Goal: Information Seeking & Learning: Check status

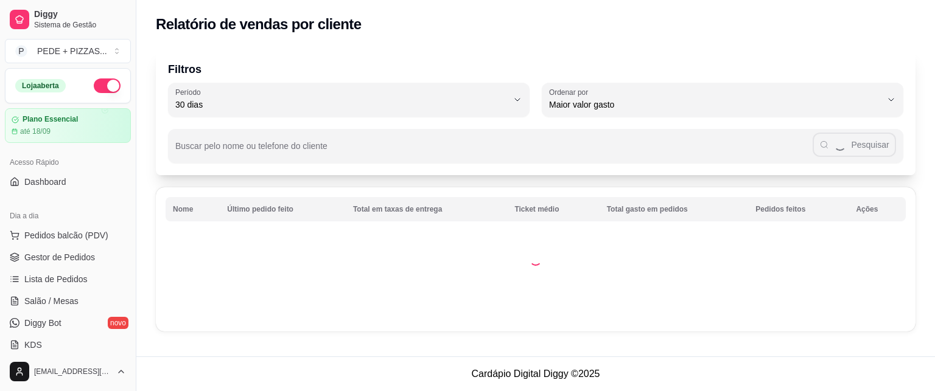
select select "30"
select select "HIGHEST_TOTAL_SPENT_WITH_ORDERS"
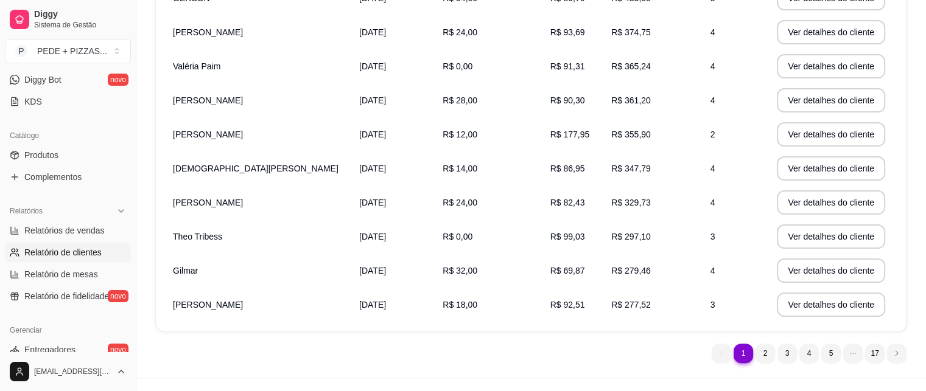
scroll to position [183, 0]
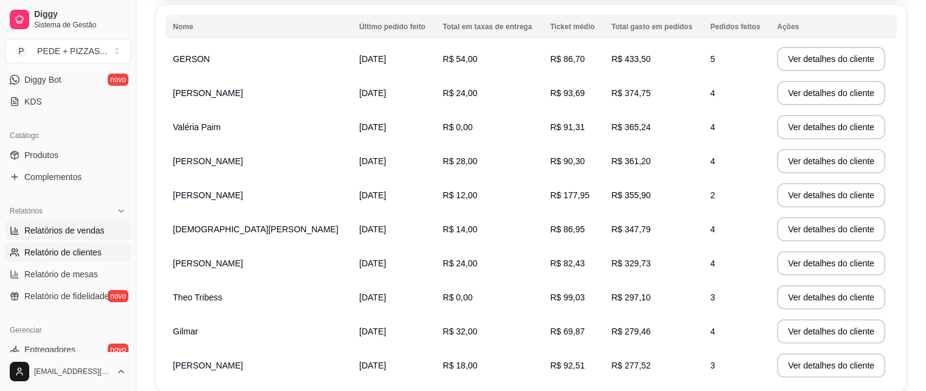
click at [77, 236] on span "Relatórios de vendas" at bounding box center [64, 231] width 80 height 12
select select "ALL"
select select "0"
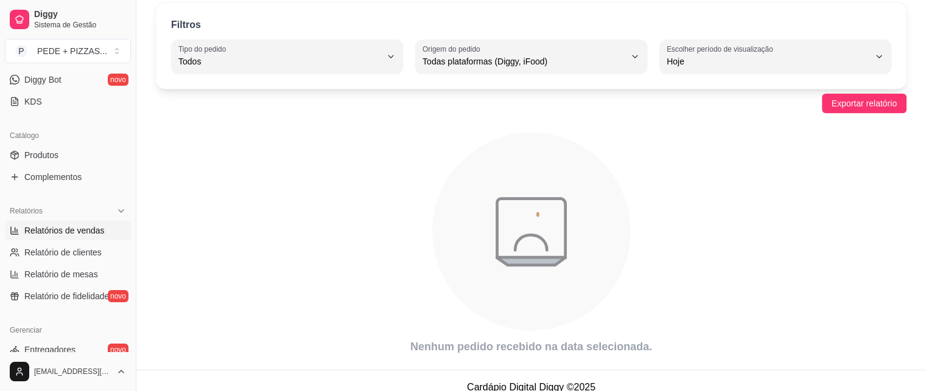
scroll to position [59, 0]
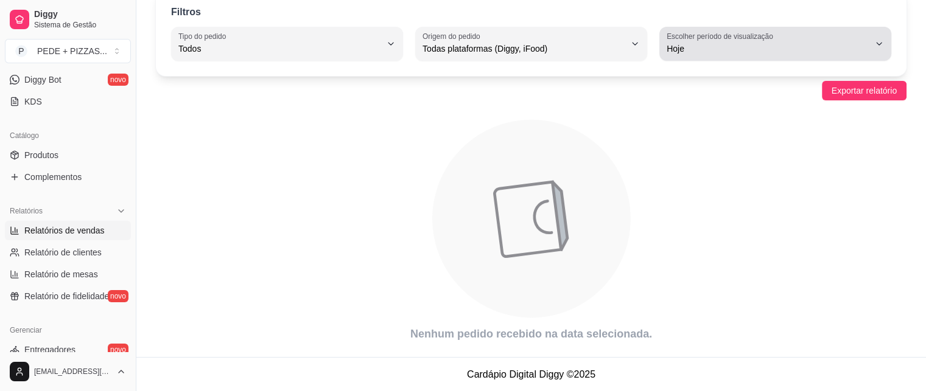
click at [879, 48] on button "Escolher período de visualização Hoje" at bounding box center [775, 44] width 232 height 34
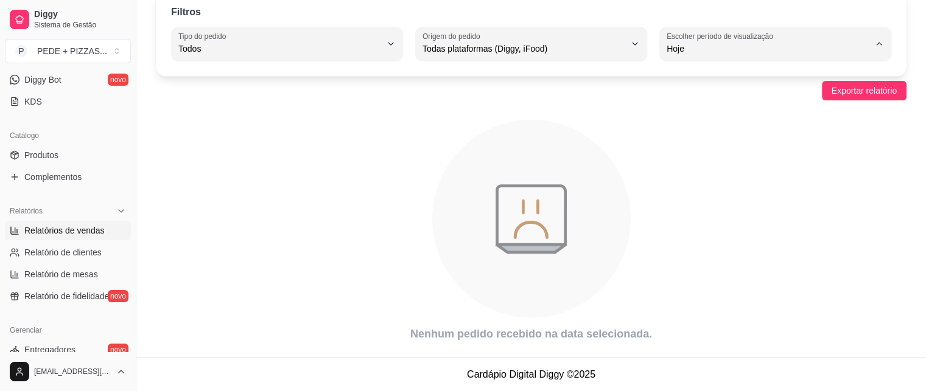
click at [696, 114] on span "7 dias" at bounding box center [769, 117] width 192 height 12
type input "7"
select select "7"
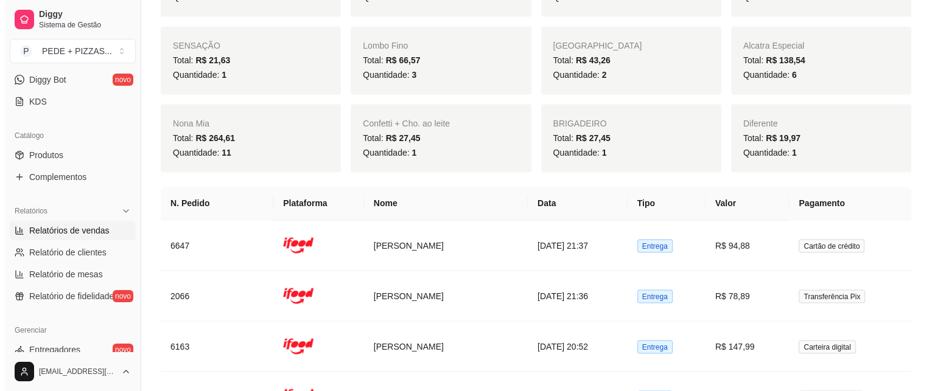
scroll to position [2250, 0]
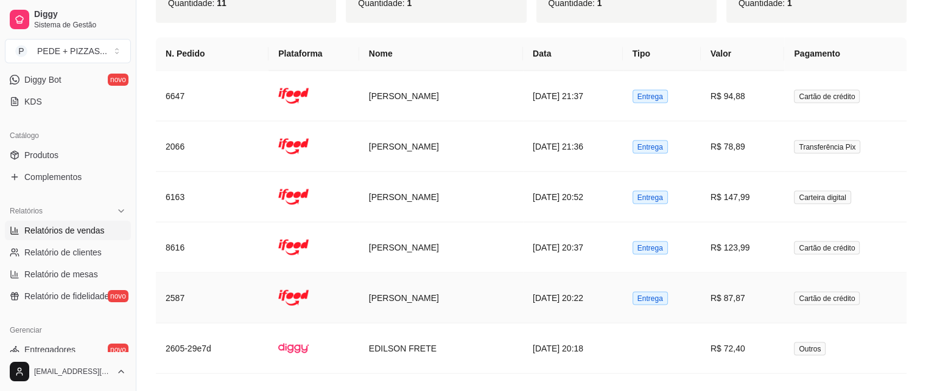
click at [379, 282] on td "[PERSON_NAME]" at bounding box center [441, 298] width 164 height 51
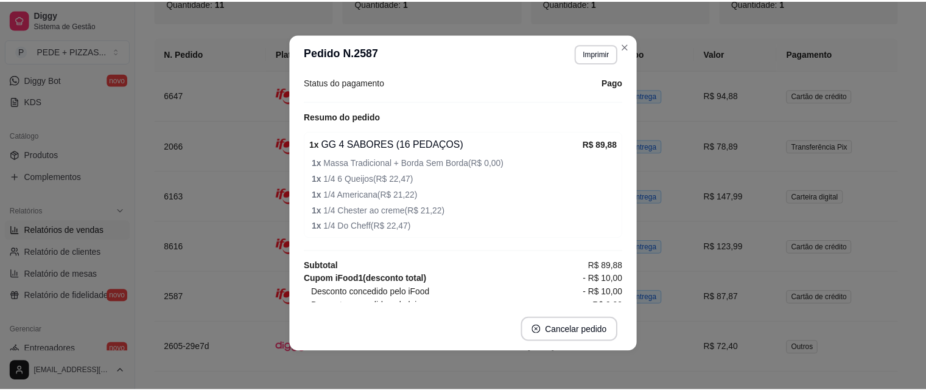
scroll to position [424, 0]
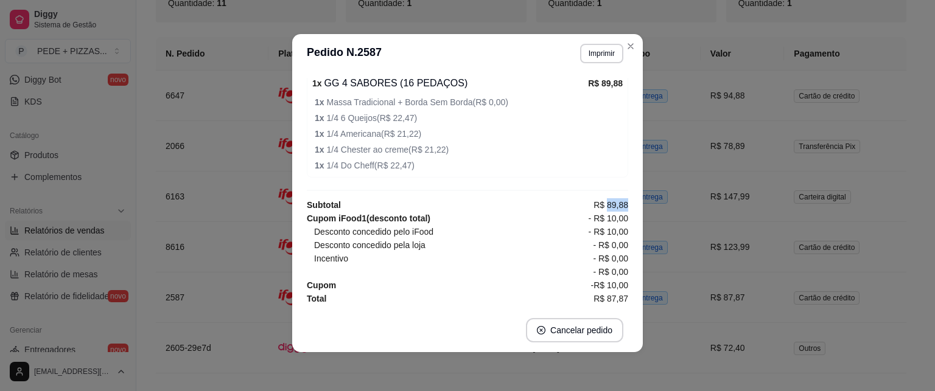
drag, startPoint x: 594, startPoint y: 200, endPoint x: 620, endPoint y: 203, distance: 26.3
click at [620, 203] on div "Horário do pedido [DATE] 20:22 Status do pedido FINALIZADO Nome do cliente [PER…" at bounding box center [467, 191] width 321 height 226
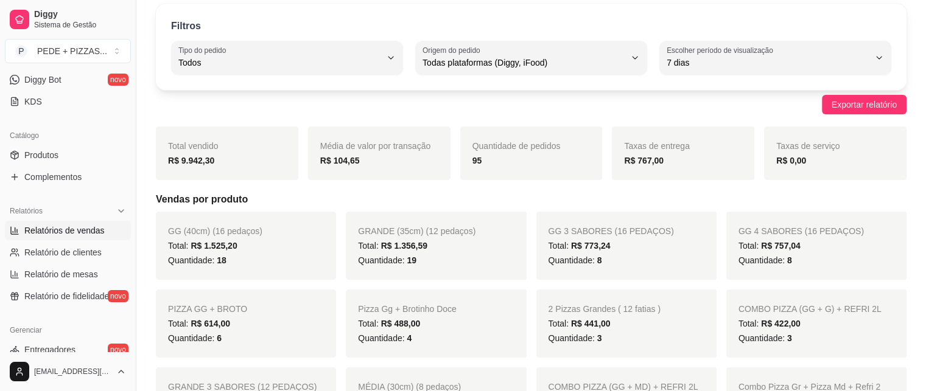
scroll to position [0, 0]
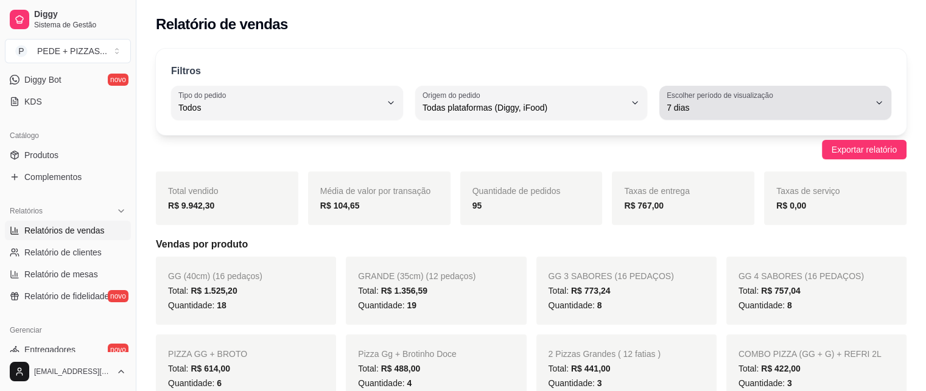
click at [881, 109] on button "Escolher período de visualização 7 dias" at bounding box center [775, 103] width 232 height 34
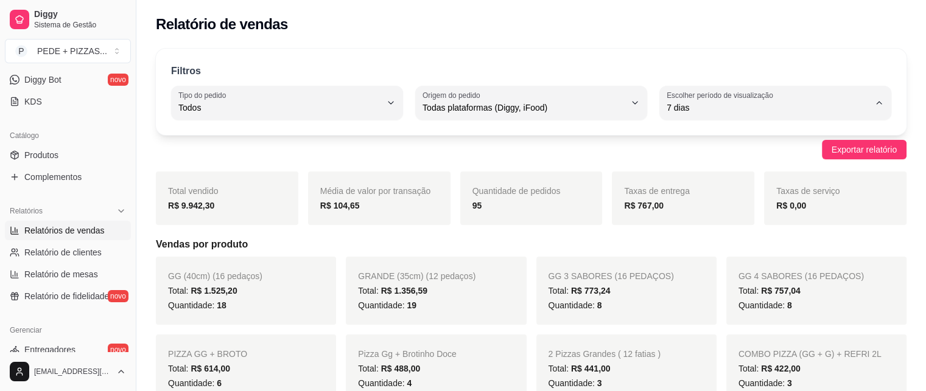
click at [716, 259] on span "Customizado" at bounding box center [769, 256] width 192 height 12
type input "-1"
select select "-1"
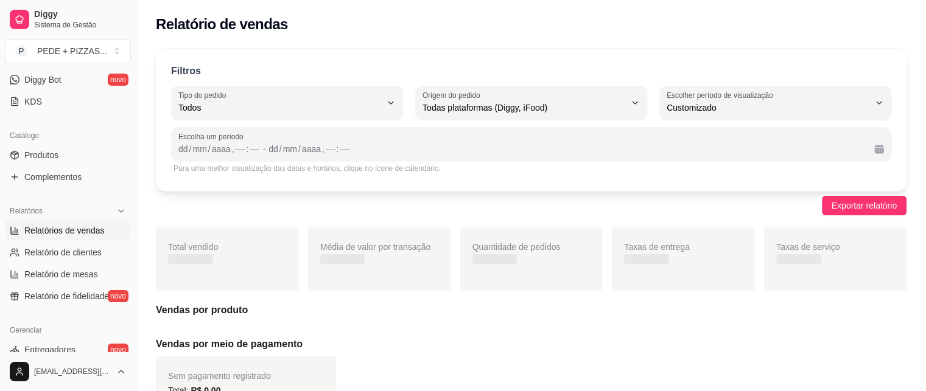
scroll to position [12, 0]
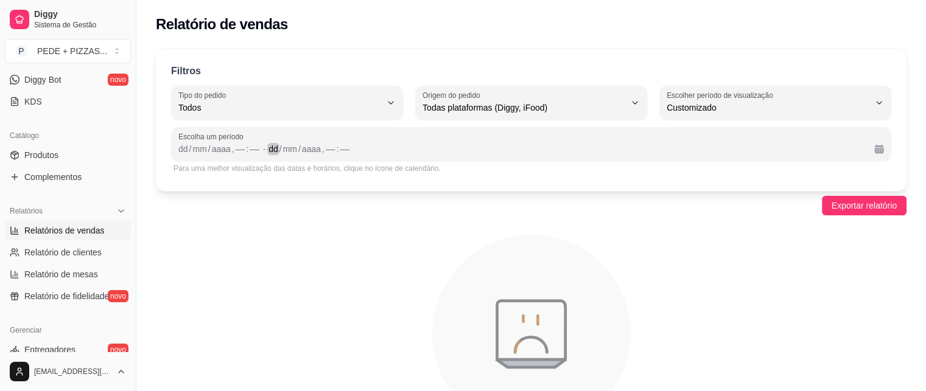
click at [550, 147] on div "dd / mm / aaaa , –– : ––" at bounding box center [566, 149] width 596 height 15
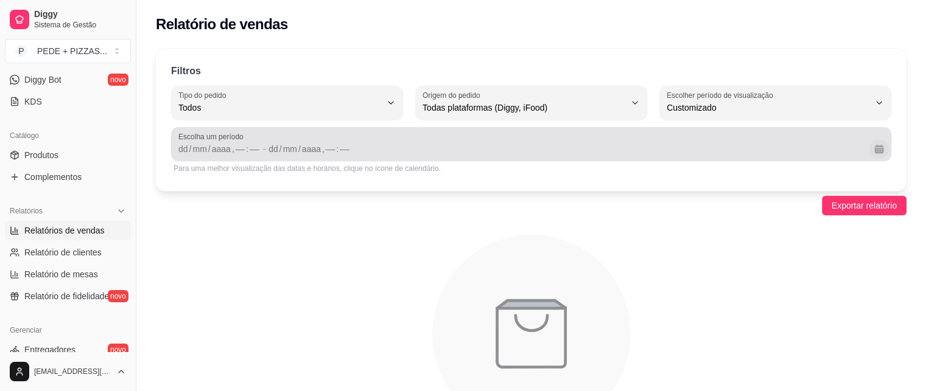
click at [876, 151] on button "Calendário" at bounding box center [878, 148] width 19 height 19
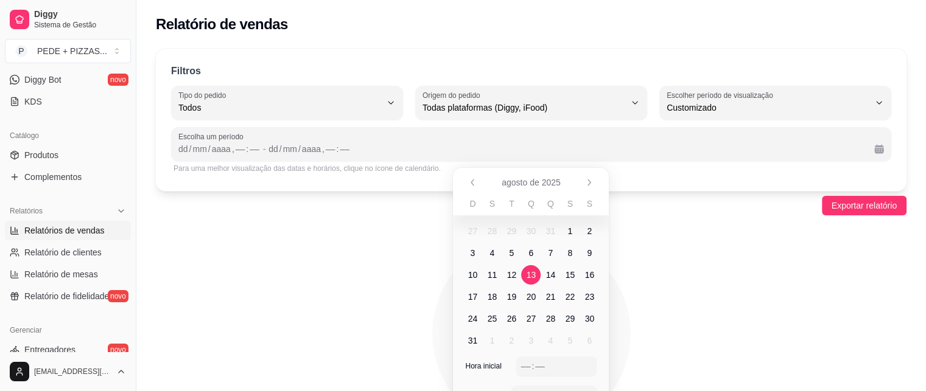
click at [536, 273] on span "13" at bounding box center [530, 274] width 19 height 19
click at [476, 295] on span "17" at bounding box center [473, 297] width 10 height 12
click at [526, 365] on div "––" at bounding box center [526, 366] width 12 height 12
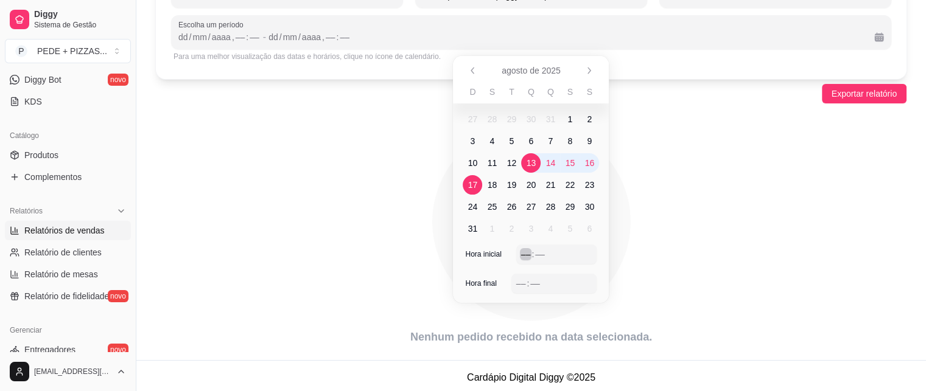
scroll to position [115, 0]
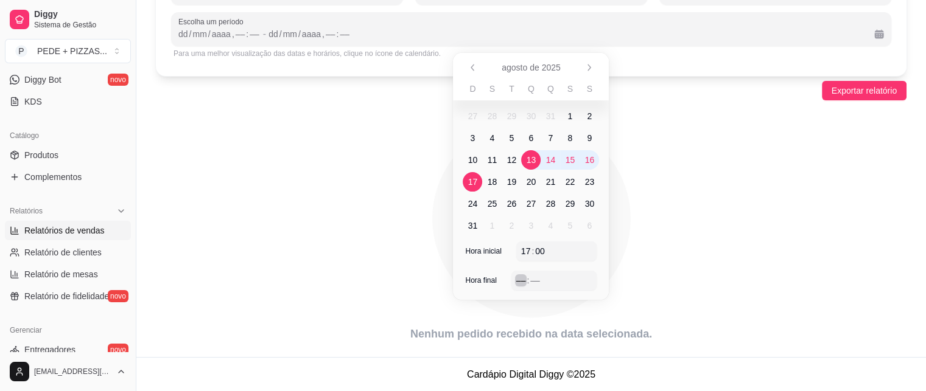
click at [518, 281] on div "––" at bounding box center [521, 280] width 12 height 12
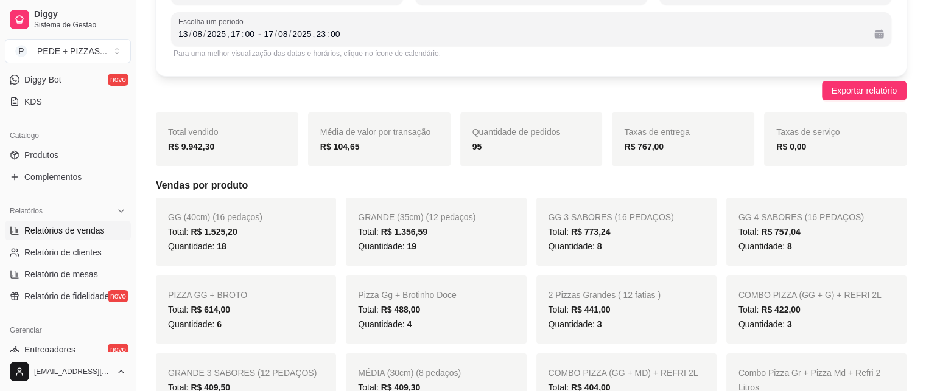
click at [691, 94] on div "Exportar relatório" at bounding box center [531, 90] width 750 height 19
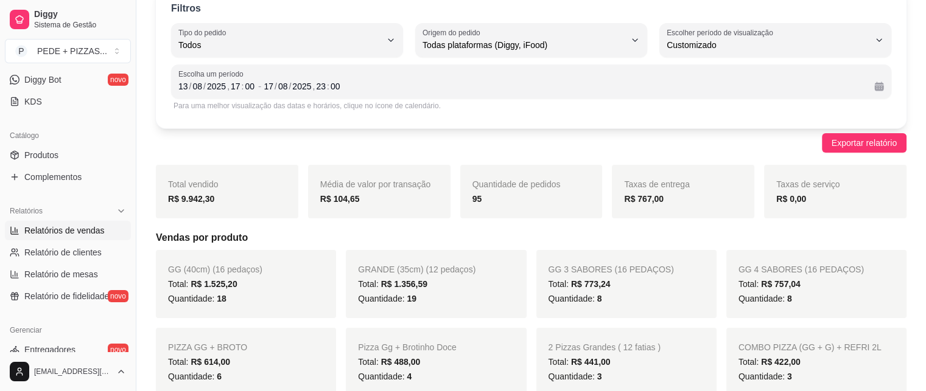
scroll to position [0, 0]
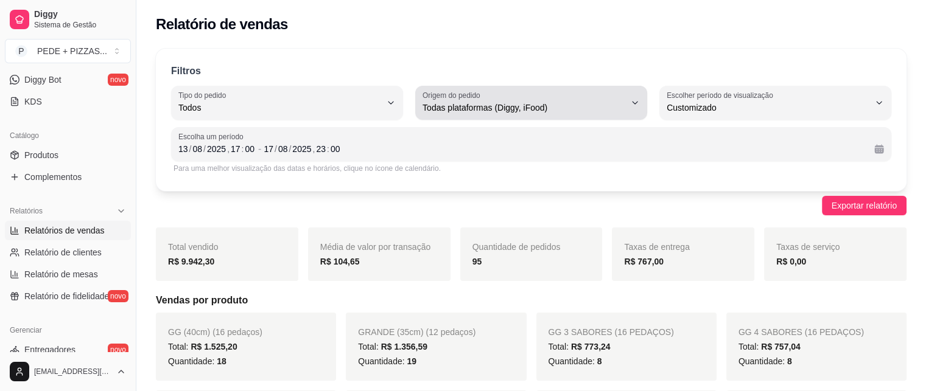
click at [543, 106] on span "Todas plataformas (Diggy, iFood)" at bounding box center [523, 108] width 203 height 12
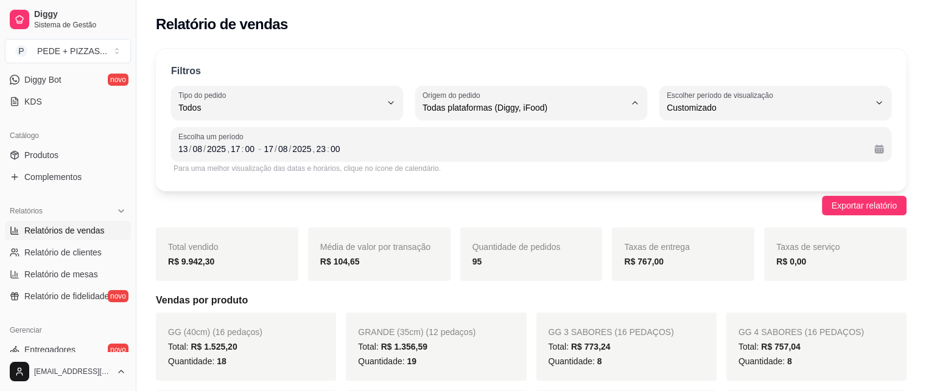
click at [460, 175] on span "iFood" at bounding box center [525, 176] width 192 height 12
type input "IFOOD"
select select "IFOOD"
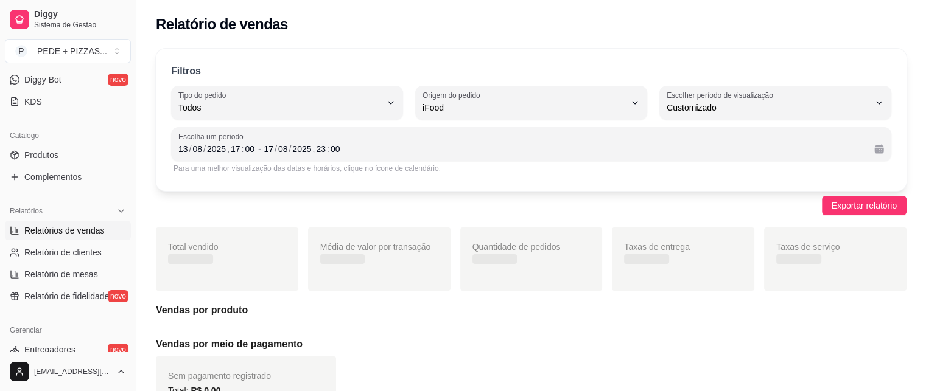
scroll to position [12, 0]
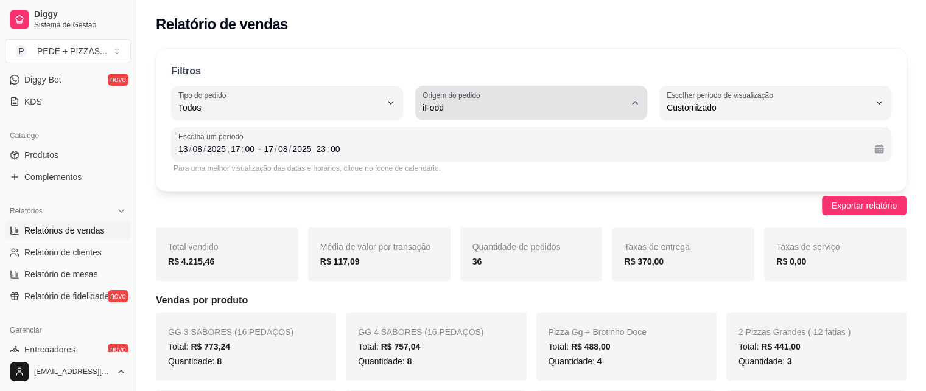
click at [514, 108] on span "iFood" at bounding box center [523, 108] width 203 height 12
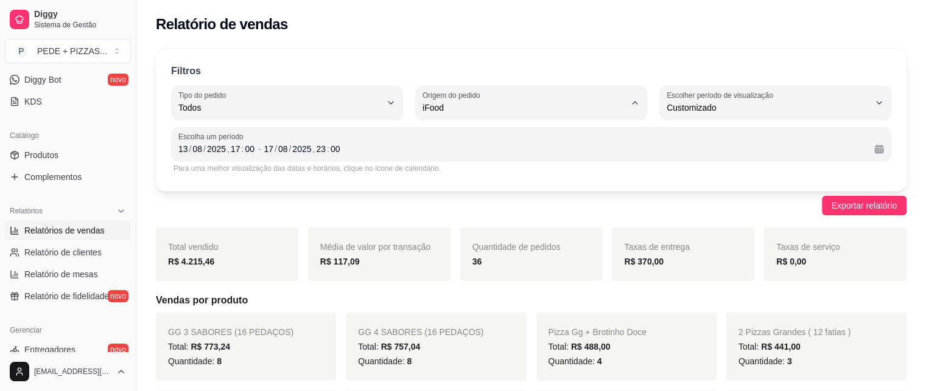
click at [470, 162] on span "Diggy" at bounding box center [525, 156] width 192 height 12
type input "DIGGY"
select select "DIGGY"
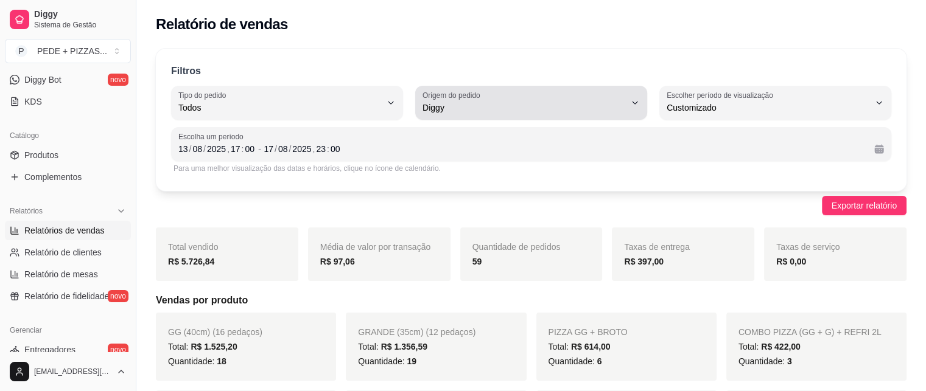
click at [634, 102] on icon "button" at bounding box center [635, 103] width 10 height 10
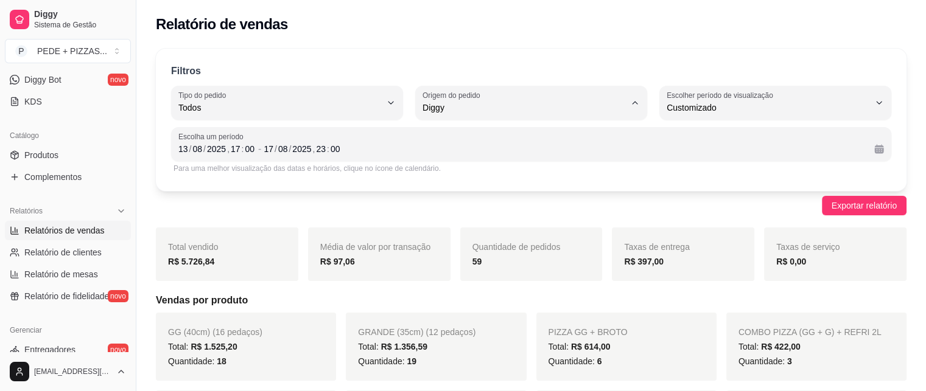
click at [470, 136] on span "Todas plataformas (Diggy, iFood)" at bounding box center [525, 136] width 192 height 12
type input "ALL"
select select "ALL"
click at [623, 58] on div "Filtros ALL Tipo do pedido Todos Entrega Retirada Mesa Consumo local Tipo do pe…" at bounding box center [531, 120] width 750 height 142
click at [26, 99] on span "KDS" at bounding box center [33, 102] width 18 height 12
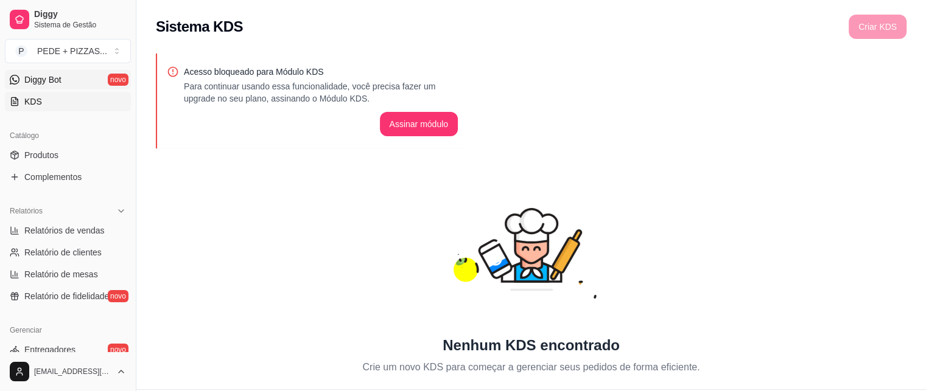
click at [46, 78] on span "Diggy Bot" at bounding box center [42, 80] width 37 height 12
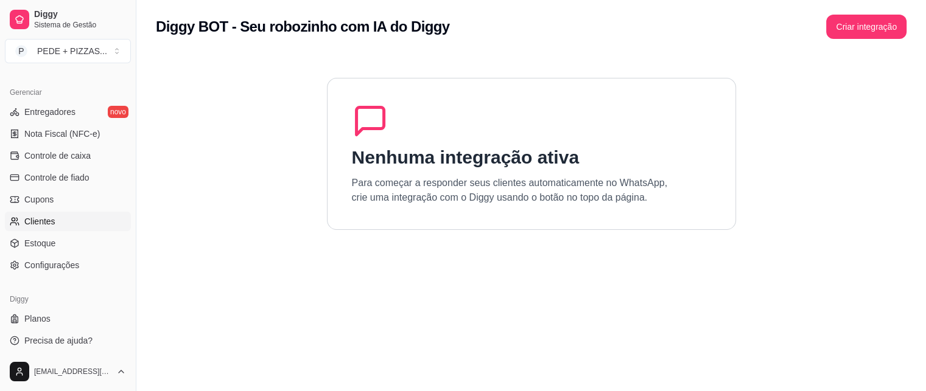
scroll to position [484, 0]
